Goal: Navigation & Orientation: Find specific page/section

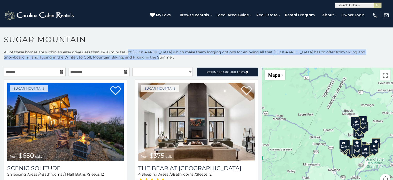
drag, startPoint x: 127, startPoint y: 51, endPoint x: 141, endPoint y: 57, distance: 15.3
click at [141, 57] on p "All of these homes are within an easy drive (less than 15-20 minutes) of [GEOGR…" at bounding box center [196, 57] width 393 height 16
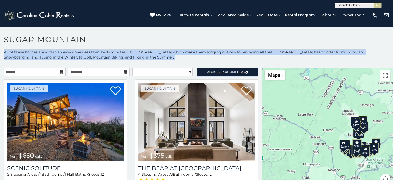
drag, startPoint x: 141, startPoint y: 57, endPoint x: 0, endPoint y: 50, distance: 141.6
click at [0, 50] on p "All of these homes are within an easy drive (less than 15-20 minutes) of [GEOGR…" at bounding box center [196, 57] width 393 height 16
drag, startPoint x: 1, startPoint y: 51, endPoint x: 154, endPoint y: 61, distance: 153.4
click at [154, 61] on p "All of these homes are within an easy drive (less than 15-20 minutes) of [GEOGR…" at bounding box center [196, 57] width 393 height 16
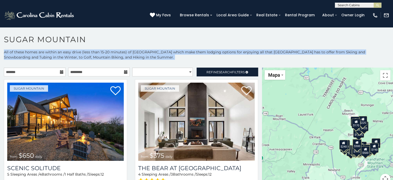
click at [154, 61] on p "All of these homes are within an easy drive (less than 15-20 minutes) of [GEOGR…" at bounding box center [196, 57] width 393 height 16
click at [152, 60] on p "All of these homes are within an easy drive (less than 15-20 minutes) of [GEOGR…" at bounding box center [196, 57] width 393 height 16
drag, startPoint x: 152, startPoint y: 60, endPoint x: 0, endPoint y: 53, distance: 151.9
click at [0, 53] on p "All of these homes are within an easy drive (less than 15-20 minutes) of [GEOGR…" at bounding box center [196, 57] width 393 height 16
click at [0, 54] on p "All of these homes are within an easy drive (less than 15-20 minutes) of [GEOGR…" at bounding box center [196, 57] width 393 height 16
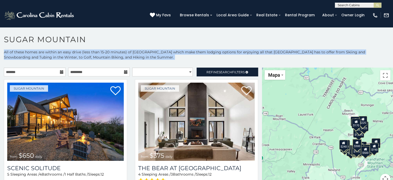
drag, startPoint x: 0, startPoint y: 54, endPoint x: 153, endPoint y: 56, distance: 152.8
click at [153, 56] on p "All of these homes are within an easy drive (less than 15-20 minutes) of [GEOGR…" at bounding box center [196, 57] width 393 height 16
click at [154, 56] on p "All of these homes are within an easy drive (less than 15-20 minutes) of [GEOGR…" at bounding box center [196, 57] width 393 height 16
click at [154, 57] on p "All of these homes are within an easy drive (less than 15-20 minutes) of [GEOGR…" at bounding box center [196, 57] width 393 height 16
